Goal: Information Seeking & Learning: Find specific fact

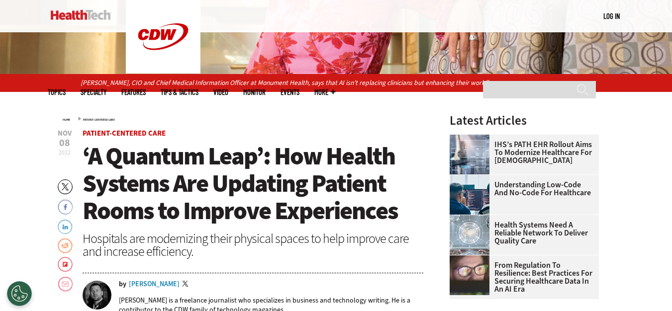
drag, startPoint x: 77, startPoint y: 83, endPoint x: 110, endPoint y: 83, distance: 33.3
click at [106, 83] on div "Dr. Stephanie Lahr, CIO and Chief Medical Information Officer at Monument Healt…" at bounding box center [336, 82] width 672 height 17
drag, startPoint x: 81, startPoint y: 84, endPoint x: 132, endPoint y: 87, distance: 51.8
click at [132, 87] on p "Dr. Stephanie Lahr, CIO and Chief Medical Information Officer at Monument Healt…" at bounding box center [336, 83] width 511 height 11
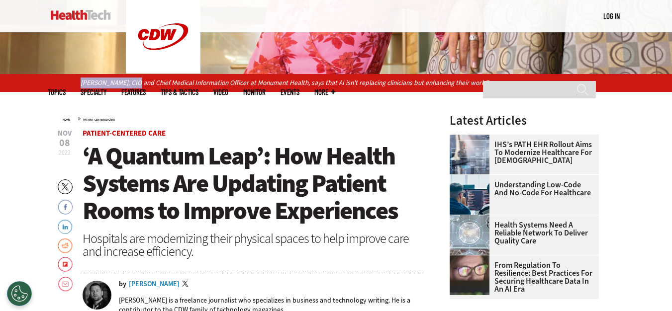
copy p "Dr. Stephanie Lahr"
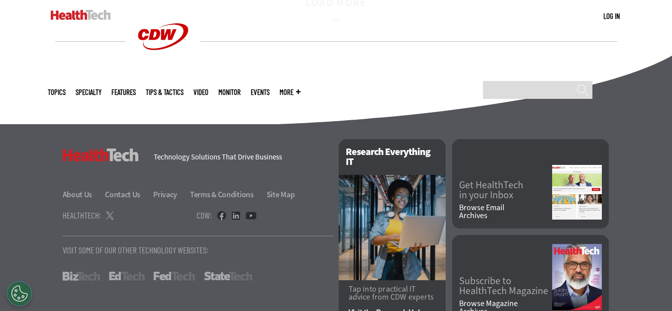
scroll to position [1581, 0]
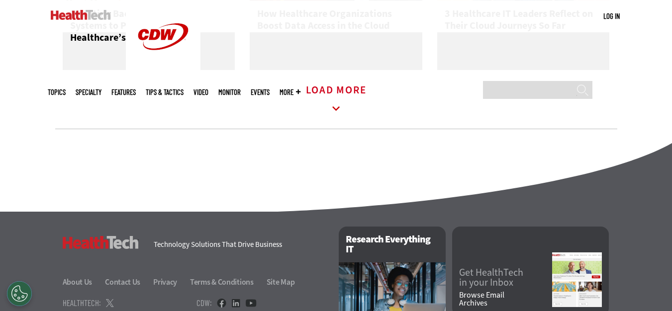
click at [332, 111] on icon at bounding box center [336, 109] width 23 height 23
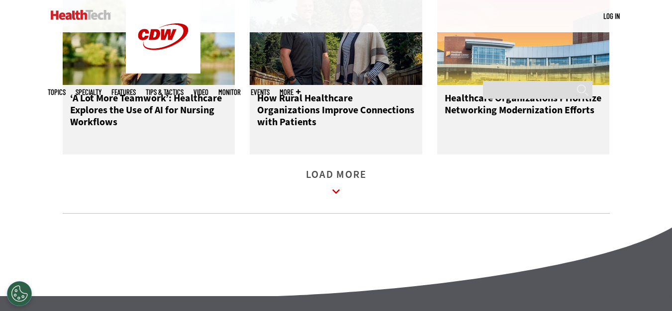
scroll to position [2178, 0]
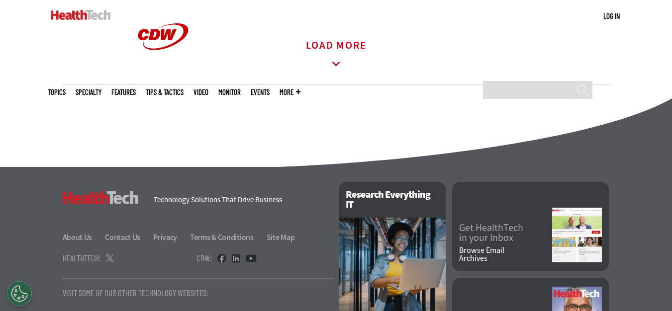
click at [343, 76] on icon at bounding box center [336, 64] width 23 height 23
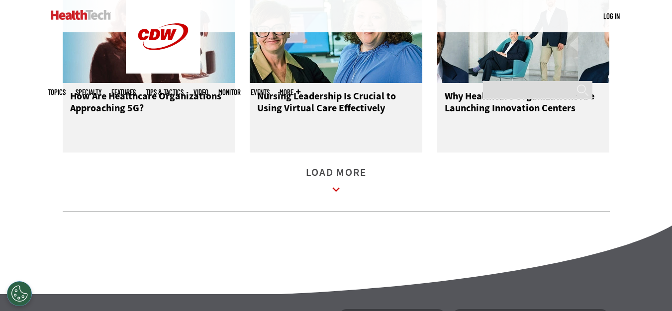
scroll to position [2626, 0]
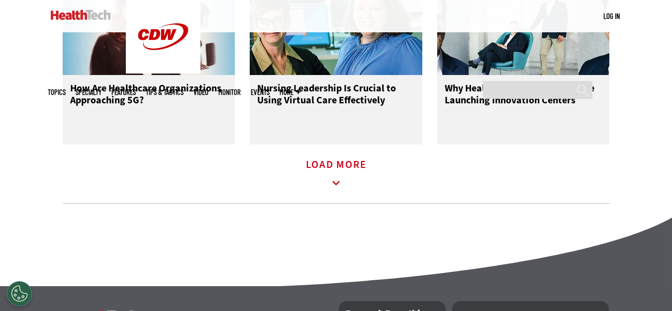
click at [339, 194] on icon at bounding box center [336, 183] width 23 height 23
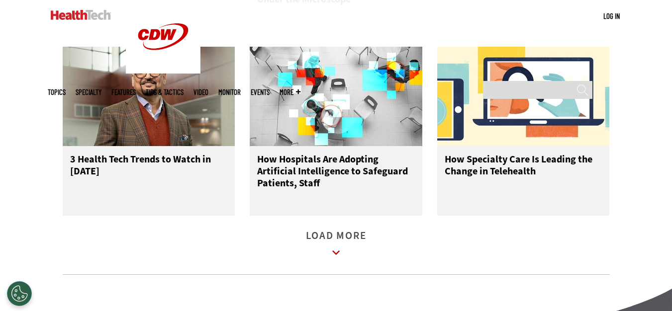
scroll to position [3123, 0]
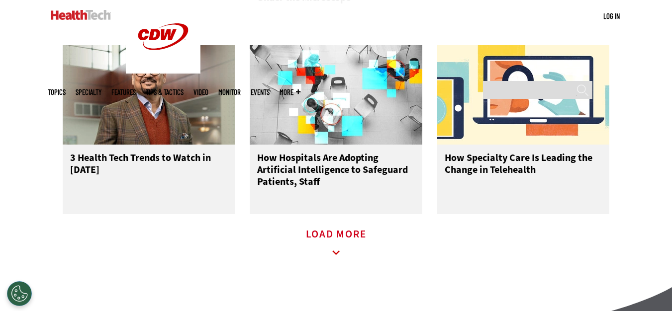
click at [336, 259] on icon at bounding box center [336, 253] width 23 height 23
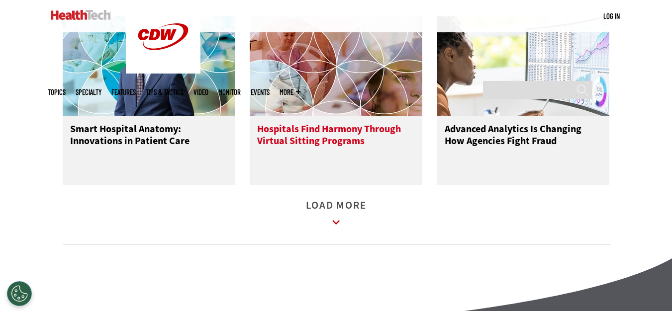
scroll to position [3720, 0]
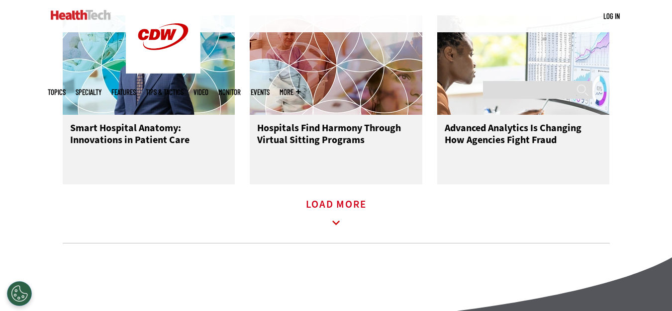
click at [336, 229] on icon at bounding box center [336, 223] width 23 height 23
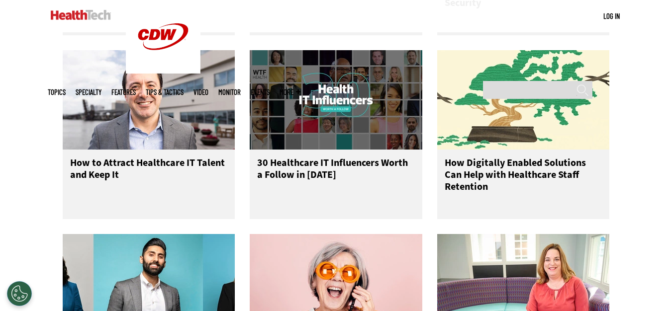
scroll to position [4267, 0]
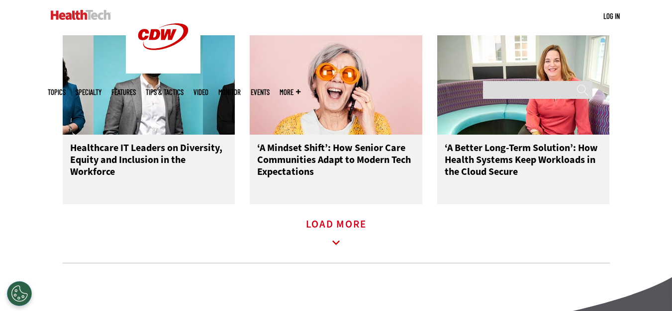
click at [329, 251] on icon at bounding box center [336, 243] width 23 height 23
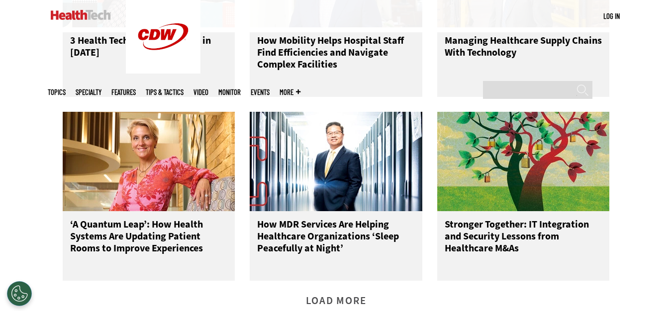
scroll to position [4815, 0]
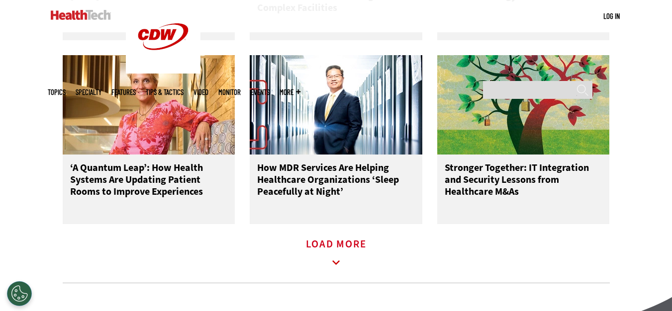
click at [337, 272] on icon at bounding box center [336, 263] width 23 height 23
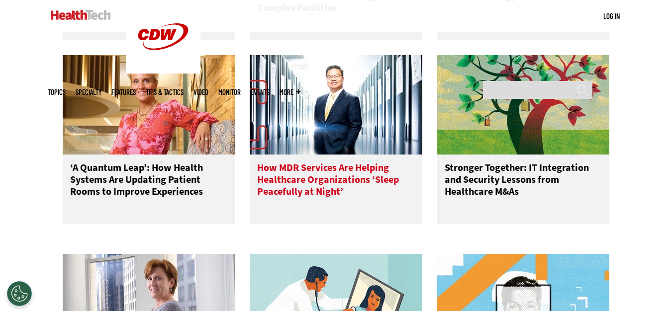
click at [350, 125] on img at bounding box center [336, 104] width 173 height 99
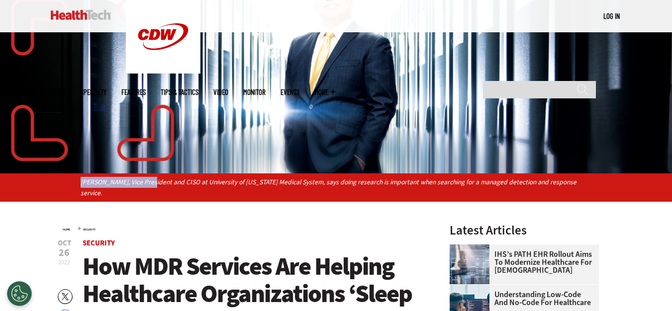
drag, startPoint x: 78, startPoint y: 179, endPoint x: 146, endPoint y: 181, distance: 68.2
click at [146, 181] on div "[PERSON_NAME], Vice President and CISO at University of [US_STATE] Medical Syst…" at bounding box center [336, 188] width 672 height 28
copy p "[PERSON_NAME], Vice President"
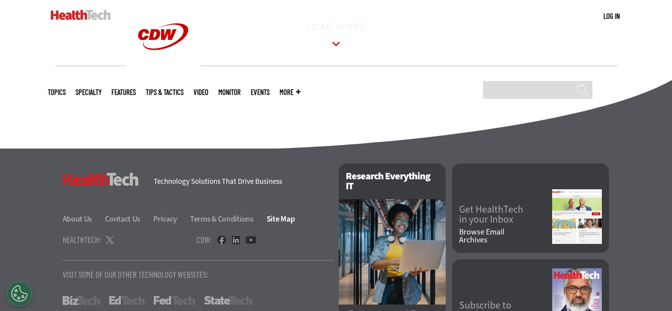
scroll to position [1581, 0]
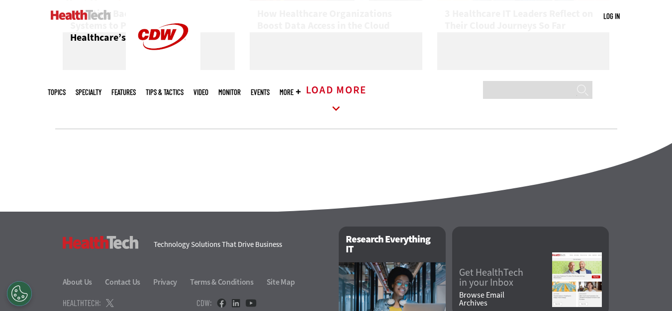
click at [326, 120] on icon at bounding box center [336, 109] width 23 height 23
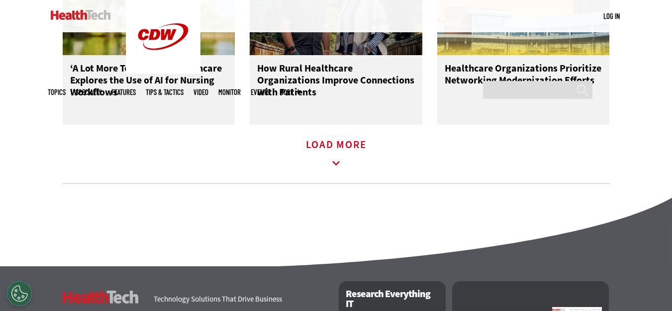
click at [337, 166] on icon at bounding box center [335, 163] width 7 height 4
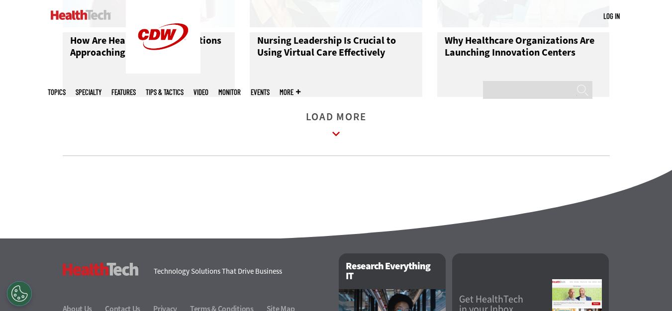
scroll to position [2682, 0]
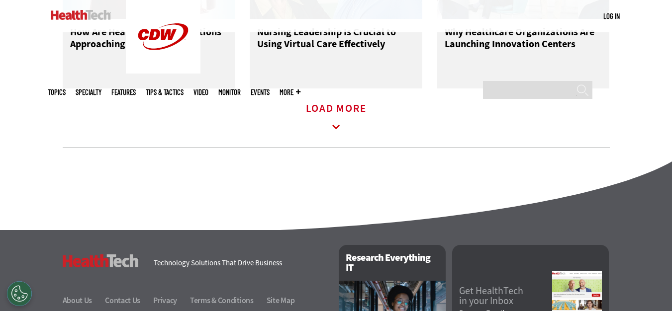
click at [333, 139] on icon at bounding box center [336, 127] width 23 height 23
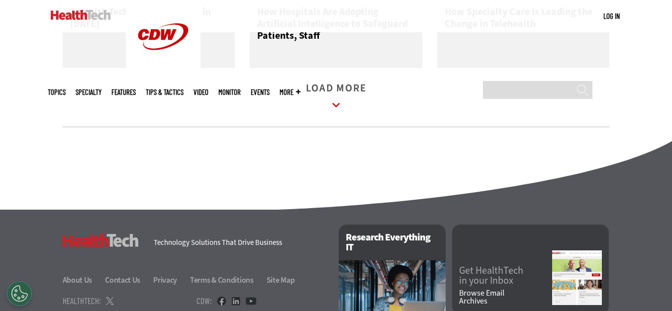
scroll to position [3279, 0]
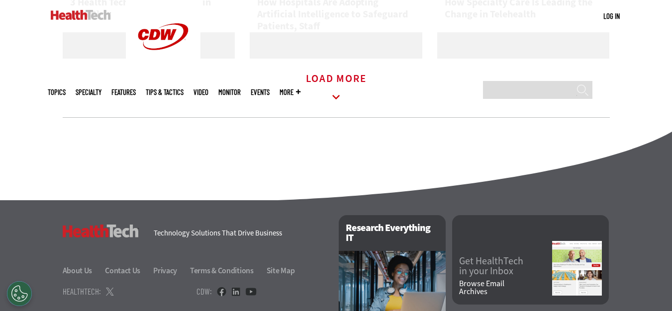
click at [334, 108] on icon at bounding box center [336, 97] width 23 height 23
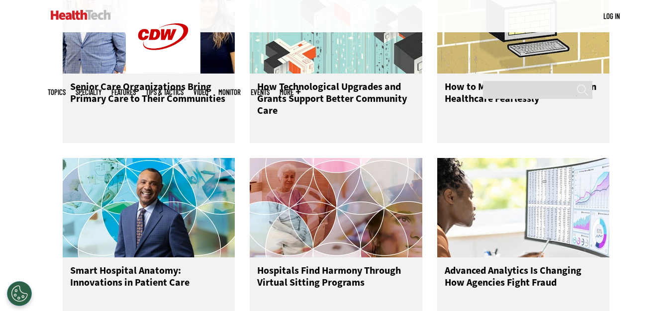
scroll to position [3826, 0]
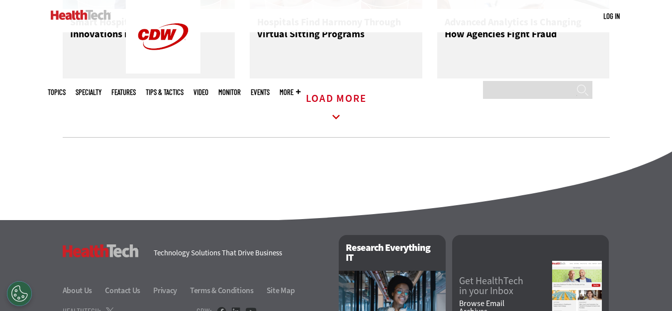
click at [335, 121] on icon at bounding box center [336, 117] width 23 height 23
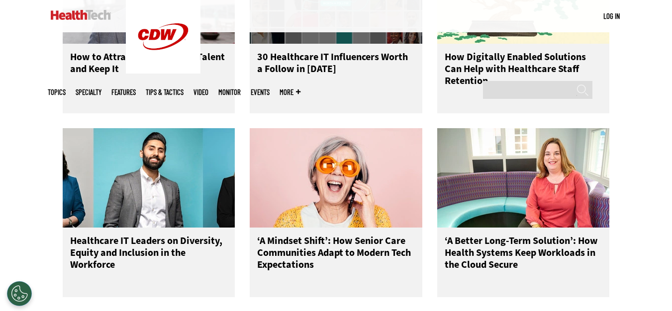
scroll to position [4324, 0]
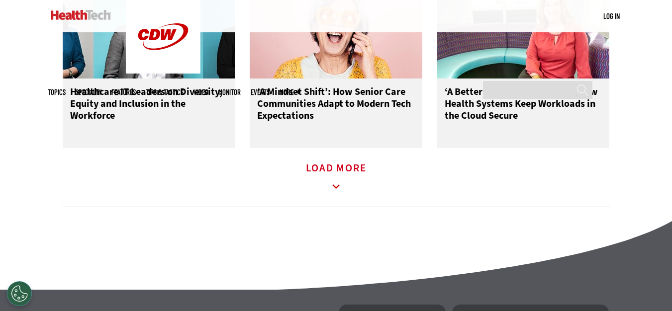
click at [338, 194] on icon at bounding box center [336, 187] width 23 height 23
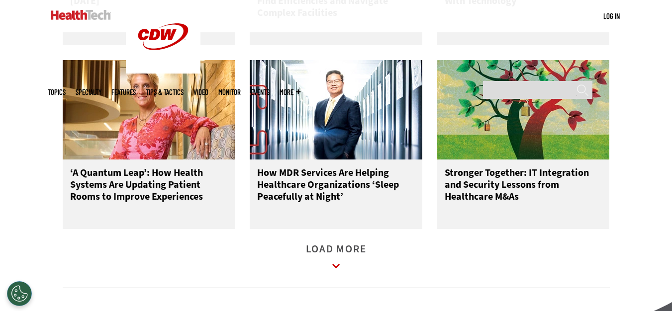
scroll to position [4871, 0]
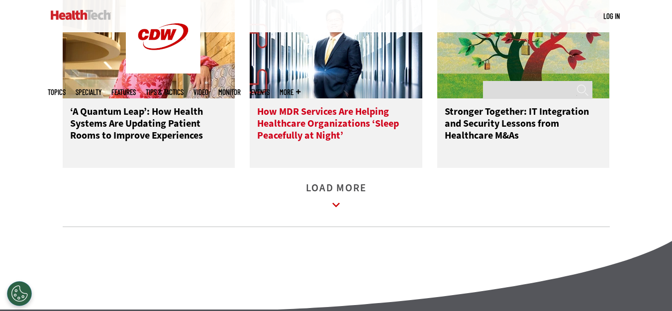
drag, startPoint x: 357, startPoint y: 87, endPoint x: 350, endPoint y: 107, distance: 21.6
click at [358, 87] on img at bounding box center [336, 48] width 173 height 99
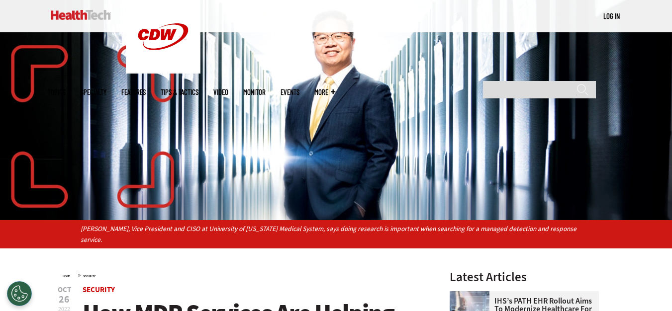
scroll to position [199, 0]
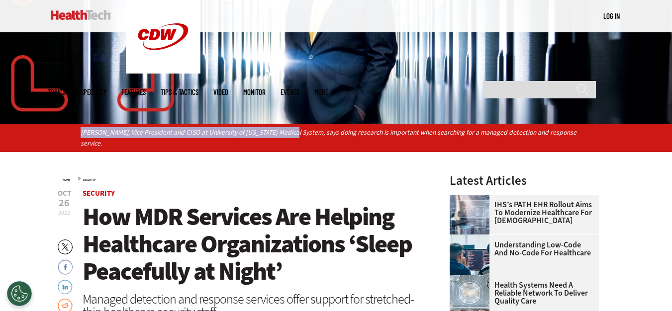
drag, startPoint x: 78, startPoint y: 130, endPoint x: 288, endPoint y: 138, distance: 209.6
click at [288, 138] on div "[PERSON_NAME], Vice President and CISO at University of [US_STATE] Medical Syst…" at bounding box center [336, 138] width 672 height 28
copy p "[PERSON_NAME], Vice President and CISO at [GEOGRAPHIC_DATA][US_STATE]"
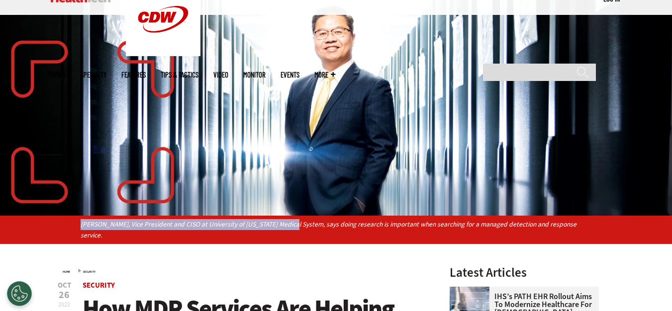
scroll to position [0, 0]
